Goal: Information Seeking & Learning: Learn about a topic

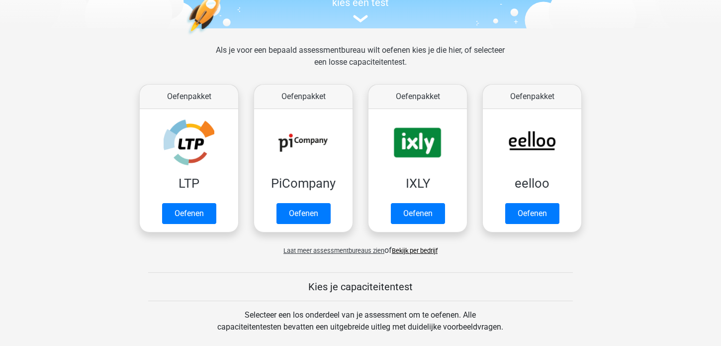
scroll to position [114, 0]
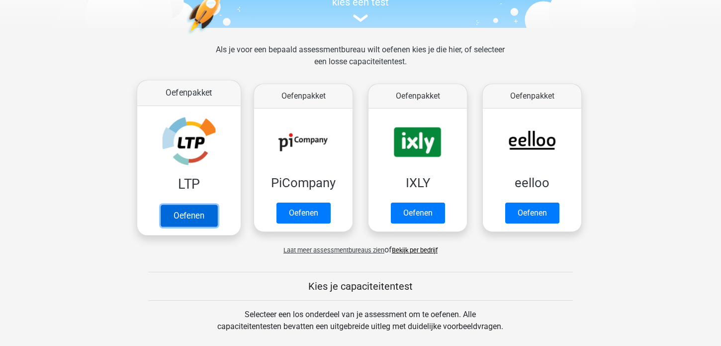
click at [195, 213] on link "Oefenen" at bounding box center [189, 215] width 57 height 22
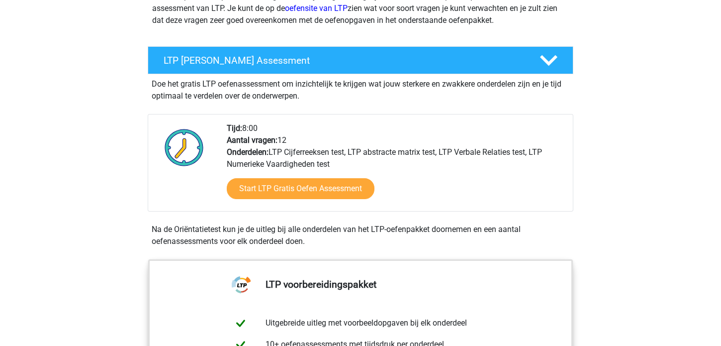
scroll to position [172, 0]
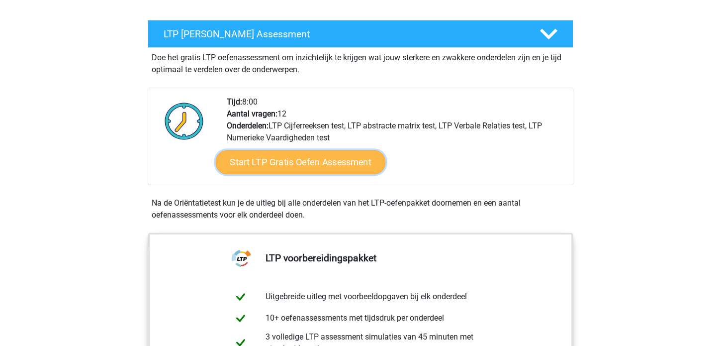
click at [298, 165] on link "Start LTP Gratis Oefen Assessment" at bounding box center [301, 162] width 170 height 24
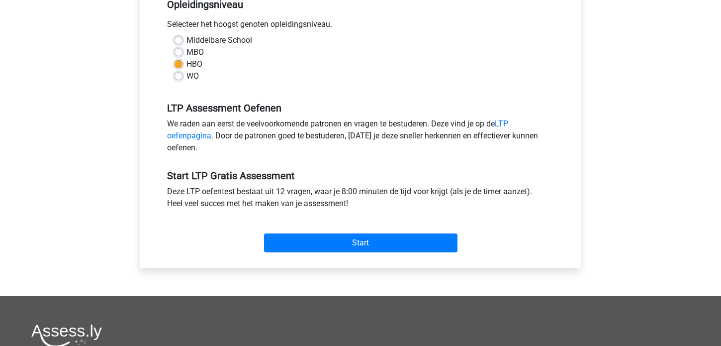
scroll to position [229, 0]
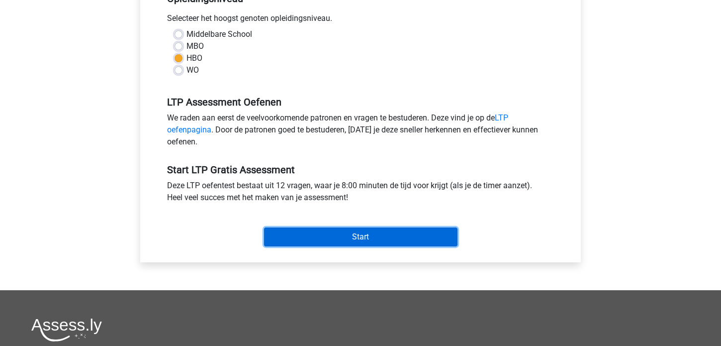
click at [358, 234] on input "Start" at bounding box center [360, 236] width 193 height 19
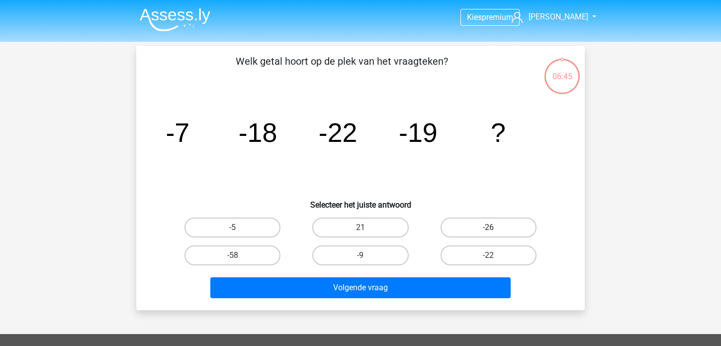
click at [495, 227] on label "-26" at bounding box center [488, 227] width 96 height 20
click at [495, 227] on input "-26" at bounding box center [491, 230] width 6 height 6
radio input "true"
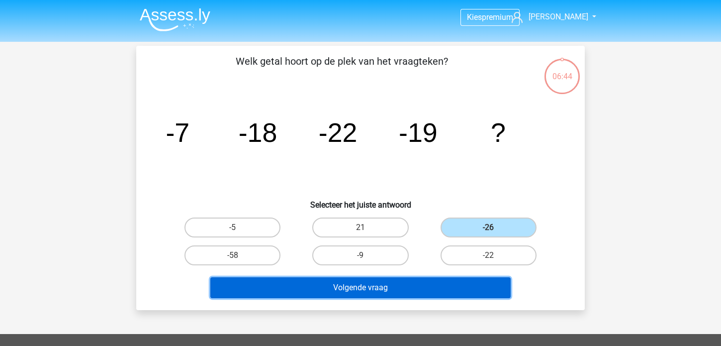
drag, startPoint x: 345, startPoint y: 284, endPoint x: 336, endPoint y: 278, distance: 10.3
click at [344, 283] on button "Volgende vraag" at bounding box center [360, 287] width 301 height 21
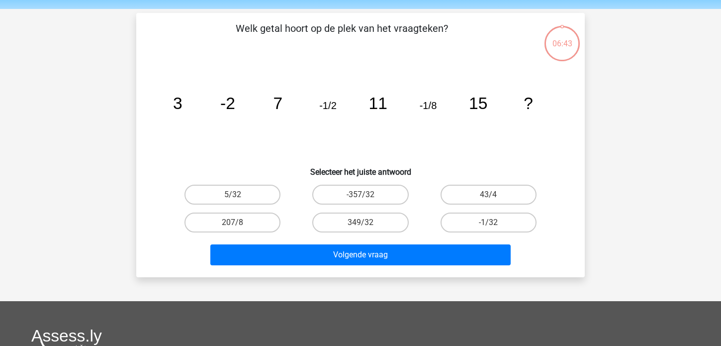
scroll to position [46, 0]
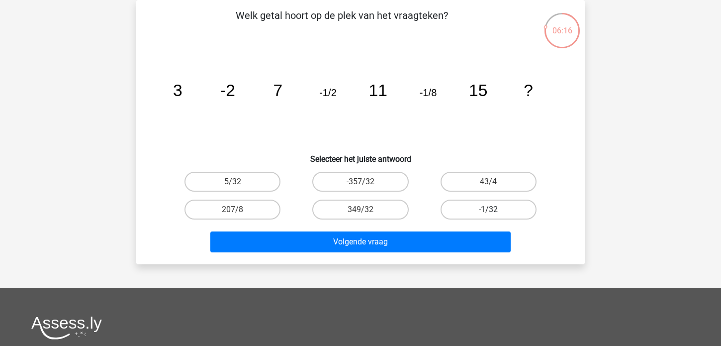
click at [469, 205] on label "-1/32" at bounding box center [488, 209] width 96 height 20
click at [488, 209] on input "-1/32" at bounding box center [491, 212] width 6 height 6
radio input "true"
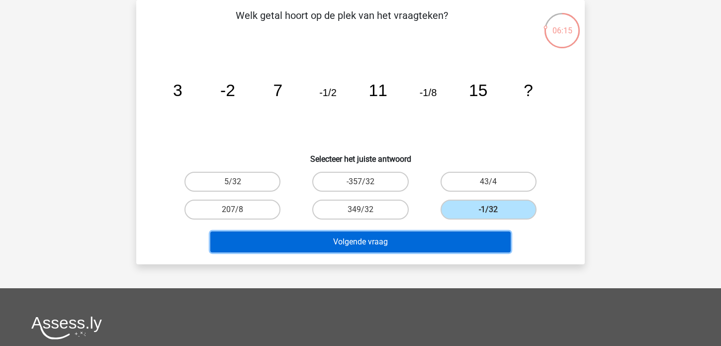
click at [425, 244] on button "Volgende vraag" at bounding box center [360, 241] width 301 height 21
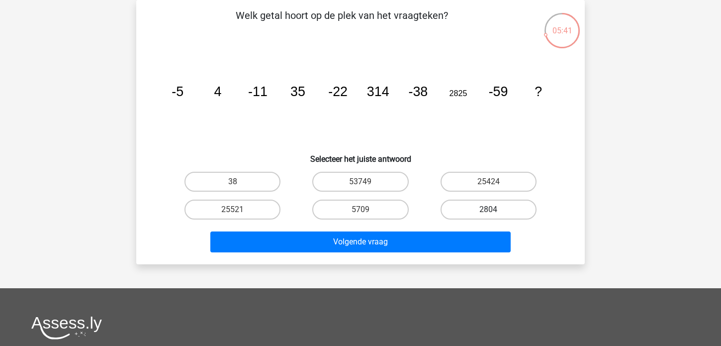
click at [492, 203] on label "2804" at bounding box center [488, 209] width 96 height 20
click at [492, 209] on input "2804" at bounding box center [491, 212] width 6 height 6
radio input "true"
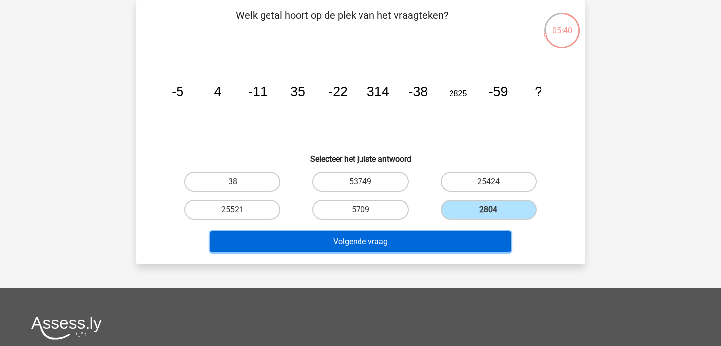
click at [302, 238] on button "Volgende vraag" at bounding box center [360, 241] width 301 height 21
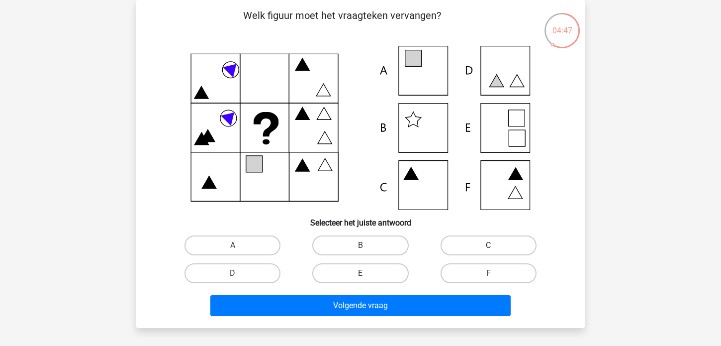
click at [498, 247] on label "C" at bounding box center [488, 245] width 96 height 20
click at [495, 247] on input "C" at bounding box center [491, 248] width 6 height 6
radio input "true"
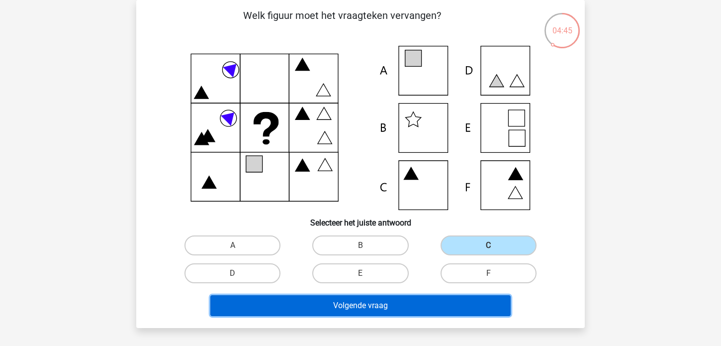
click at [345, 305] on button "Volgende vraag" at bounding box center [360, 305] width 301 height 21
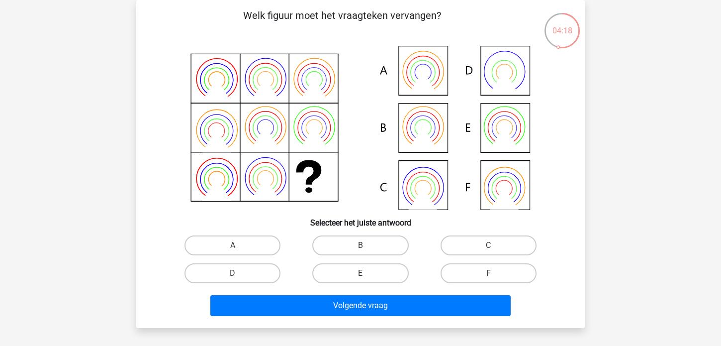
click at [482, 270] on label "F" at bounding box center [488, 273] width 96 height 20
click at [488, 273] on input "F" at bounding box center [491, 276] width 6 height 6
radio input "true"
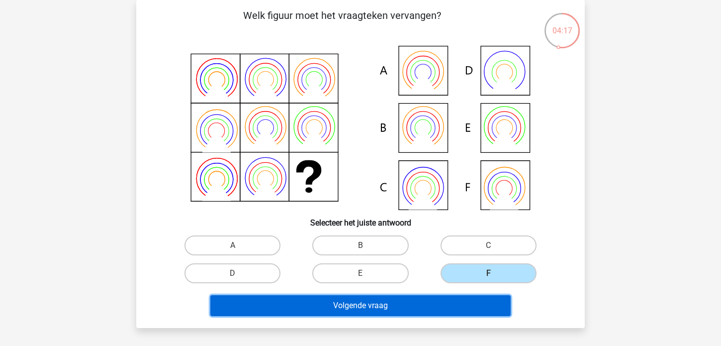
click at [304, 301] on button "Volgende vraag" at bounding box center [360, 305] width 301 height 21
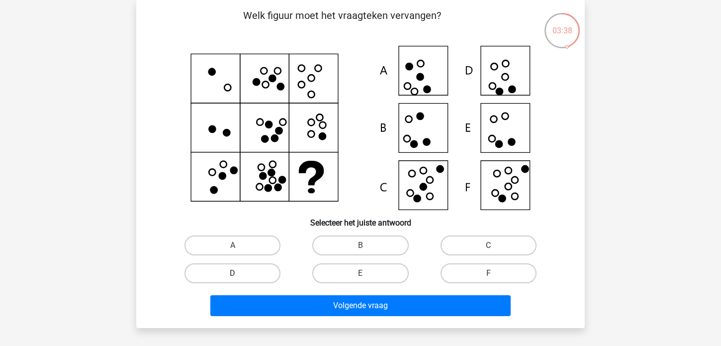
click at [227, 272] on label "D" at bounding box center [232, 273] width 96 height 20
click at [233, 273] on input "D" at bounding box center [236, 276] width 6 height 6
radio input "true"
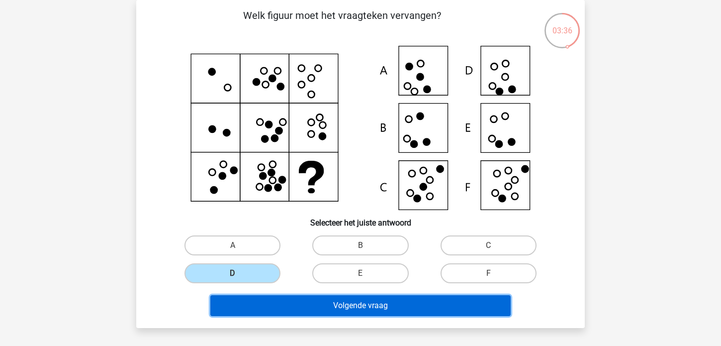
click at [349, 305] on button "Volgende vraag" at bounding box center [360, 305] width 301 height 21
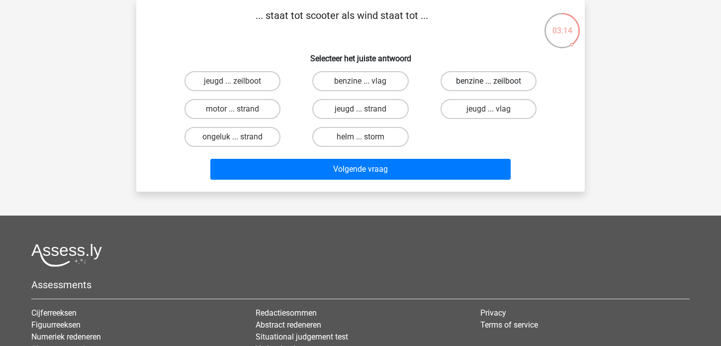
click at [473, 78] on label "benzine ... zeilboot" at bounding box center [488, 81] width 96 height 20
click at [488, 81] on input "benzine ... zeilboot" at bounding box center [491, 84] width 6 height 6
radio input "true"
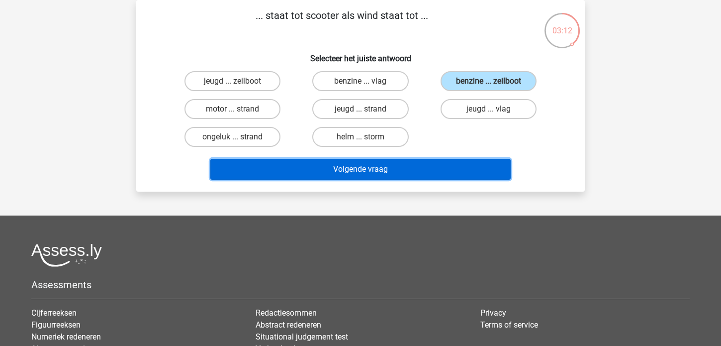
click at [335, 169] on button "Volgende vraag" at bounding box center [360, 169] width 301 height 21
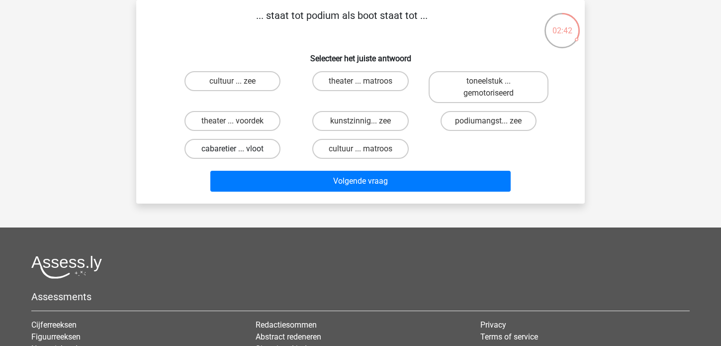
click at [235, 147] on label "cabaretier ... vloot" at bounding box center [232, 149] width 96 height 20
click at [235, 149] on input "cabaretier ... vloot" at bounding box center [236, 152] width 6 height 6
radio input "true"
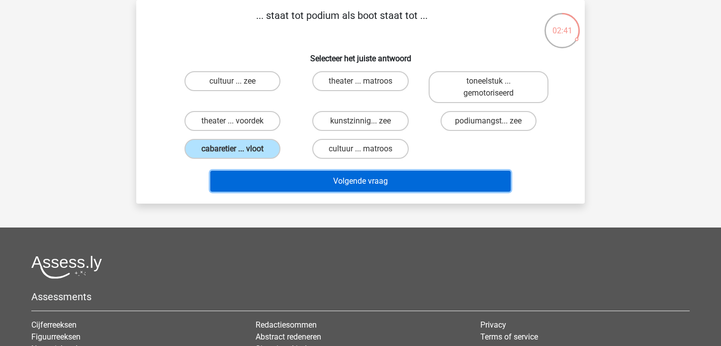
click at [314, 180] on button "Volgende vraag" at bounding box center [360, 181] width 301 height 21
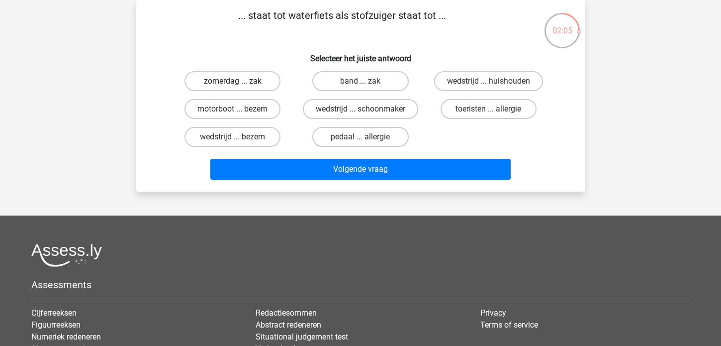
click at [217, 82] on label "zomerdag ... zak" at bounding box center [232, 81] width 96 height 20
click at [233, 82] on input "zomerdag ... zak" at bounding box center [236, 84] width 6 height 6
radio input "true"
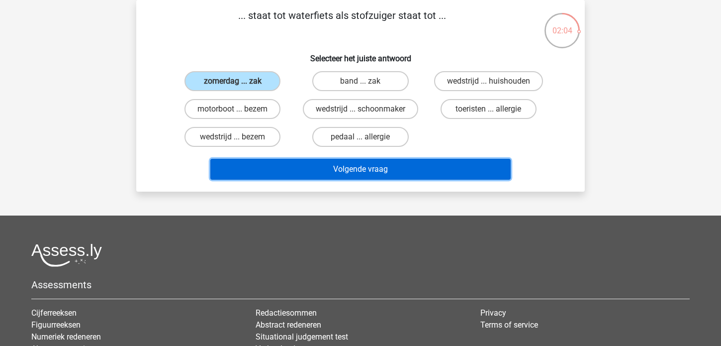
click at [326, 166] on button "Volgende vraag" at bounding box center [360, 169] width 301 height 21
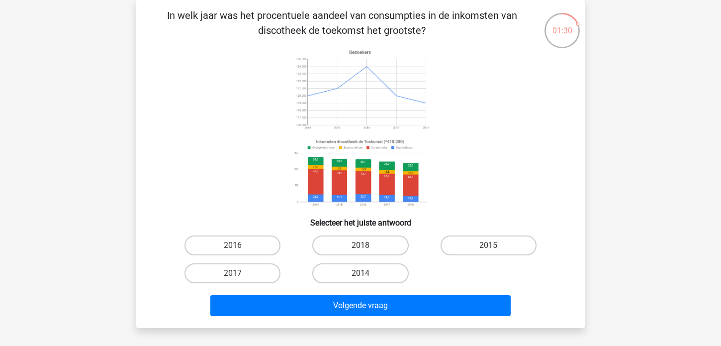
click at [407, 192] on image at bounding box center [360, 173] width 141 height 74
click at [371, 245] on label "2018" at bounding box center [360, 245] width 96 height 20
click at [367, 245] on input "2018" at bounding box center [363, 248] width 6 height 6
radio input "true"
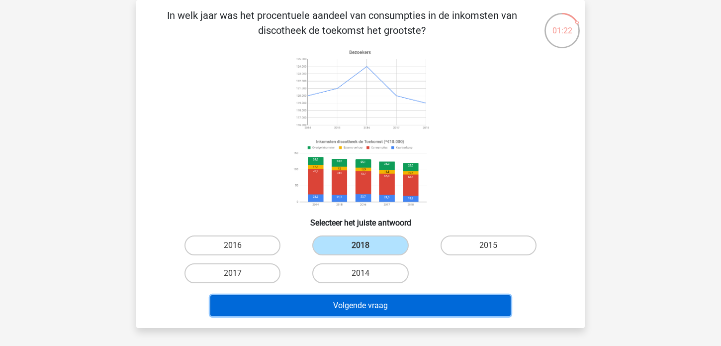
click at [350, 308] on button "Volgende vraag" at bounding box center [360, 305] width 301 height 21
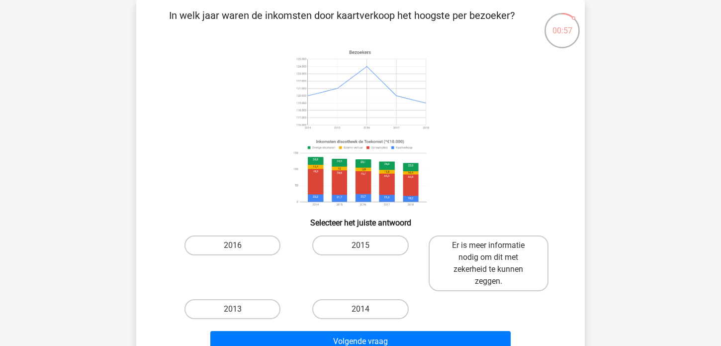
drag, startPoint x: 237, startPoint y: 243, endPoint x: 235, endPoint y: 255, distance: 12.1
click at [237, 243] on label "2016" at bounding box center [232, 245] width 96 height 20
click at [237, 245] on input "2016" at bounding box center [236, 248] width 6 height 6
radio input "true"
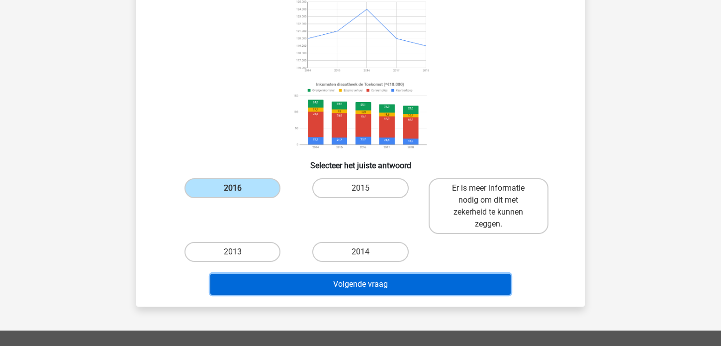
click at [340, 280] on button "Volgende vraag" at bounding box center [360, 283] width 301 height 21
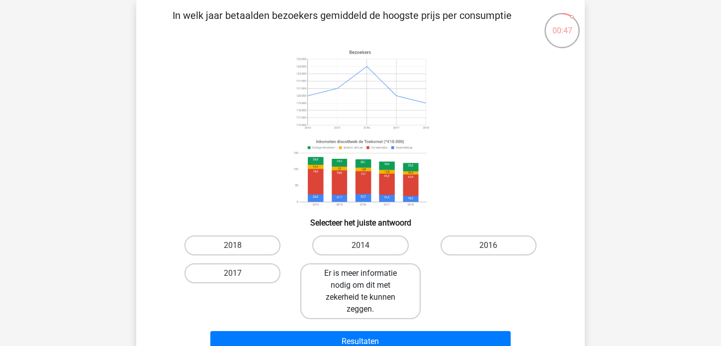
click at [384, 287] on label "Er is meer informatie nodig om dit met zekerheid te kunnen zeggen." at bounding box center [360, 291] width 120 height 56
click at [367, 279] on input "Er is meer informatie nodig om dit met zekerheid te kunnen zeggen." at bounding box center [363, 276] width 6 height 6
radio input "true"
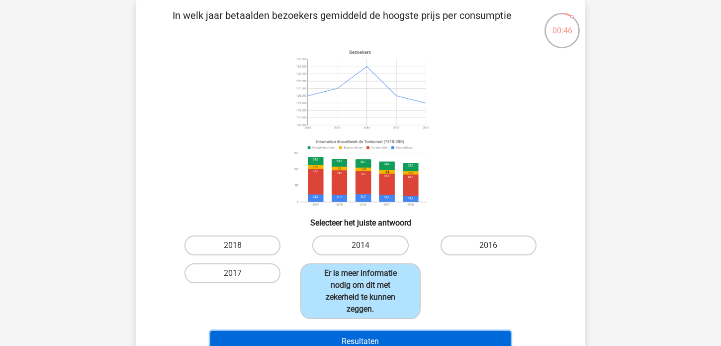
click at [266, 336] on button "Resultaten" at bounding box center [360, 341] width 301 height 21
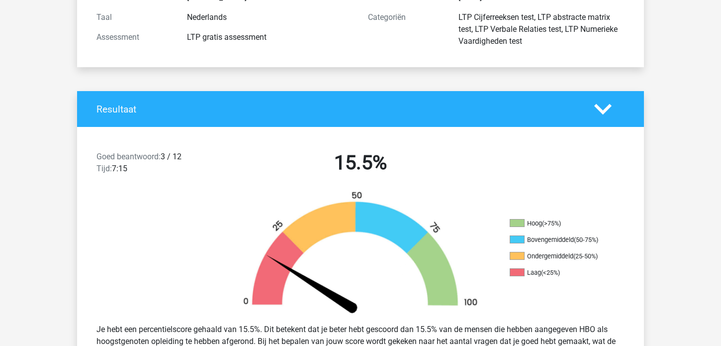
scroll to position [114, 0]
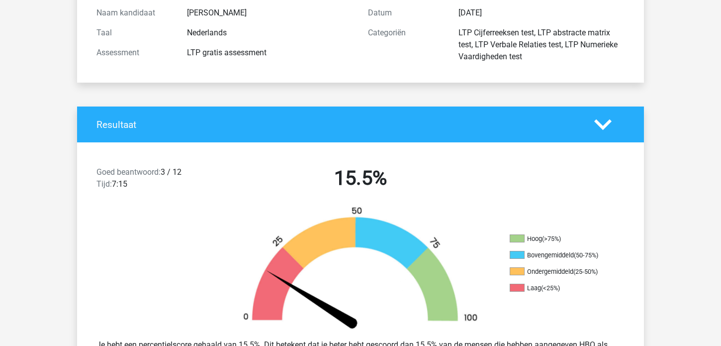
click at [609, 122] on polygon at bounding box center [602, 124] width 17 height 11
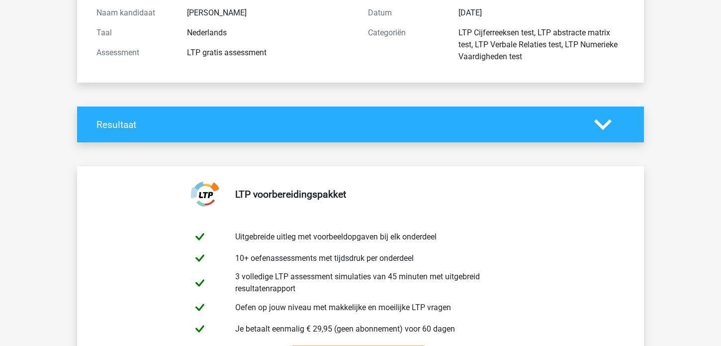
click at [607, 122] on polygon at bounding box center [602, 124] width 17 height 11
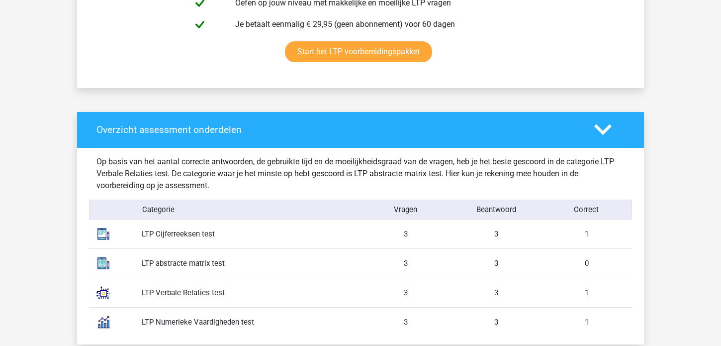
scroll to position [688, 0]
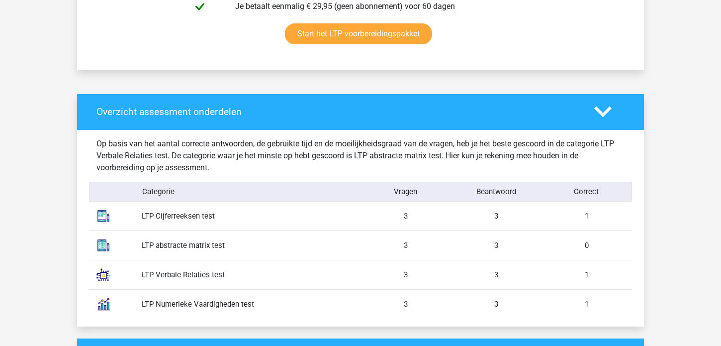
click at [184, 216] on div "LTP Cijferreeksen test" at bounding box center [247, 215] width 226 height 11
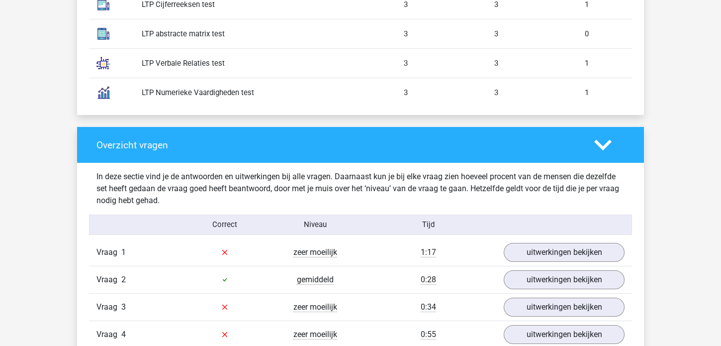
scroll to position [918, 0]
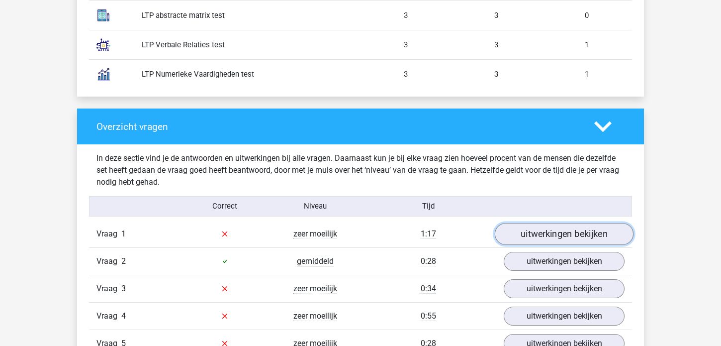
click at [555, 231] on link "uitwerkingen bekijken" at bounding box center [564, 234] width 139 height 22
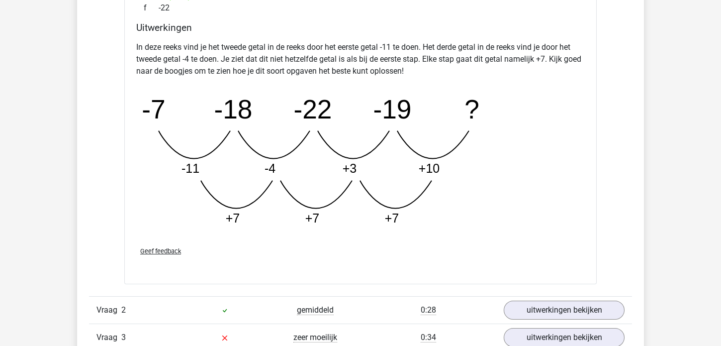
scroll to position [1434, 0]
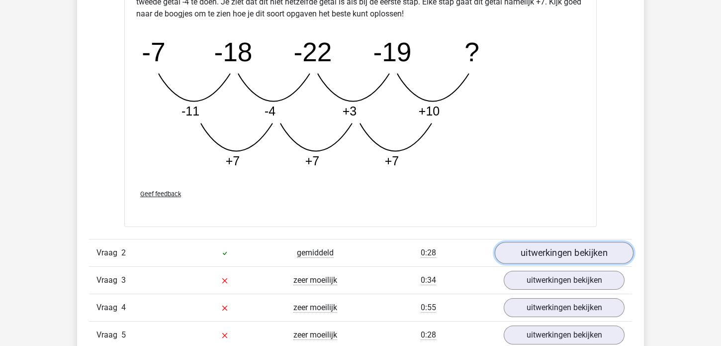
click at [555, 248] on link "uitwerkingen bekijken" at bounding box center [564, 253] width 139 height 22
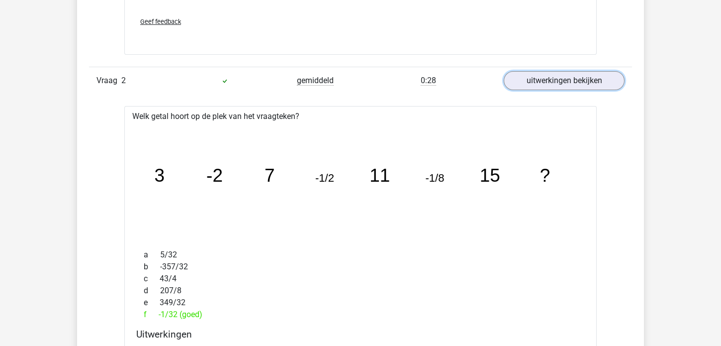
scroll to position [1663, 0]
